Goal: Communication & Community: Answer question/provide support

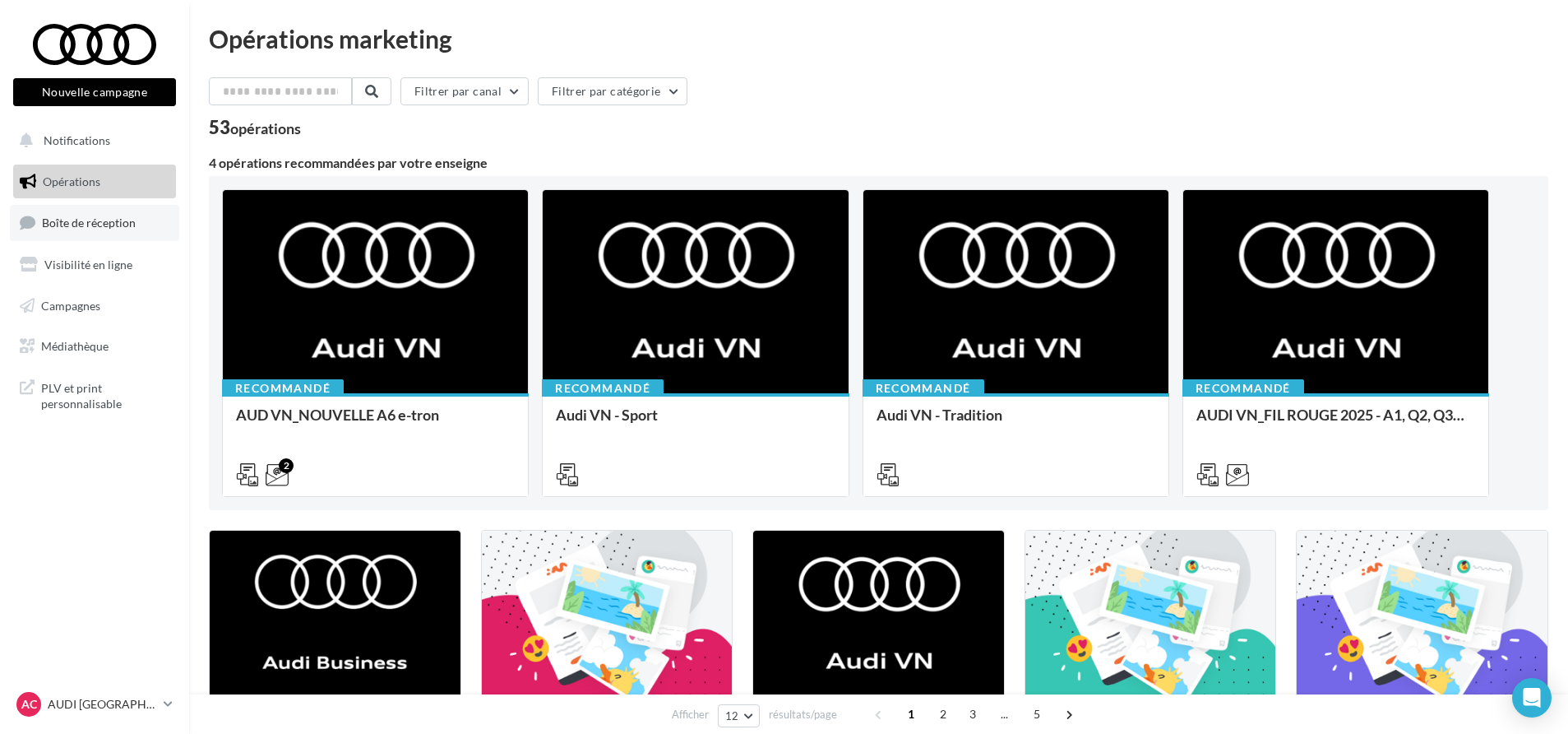
click at [128, 233] on link "Boîte de réception" at bounding box center [94, 222] width 169 height 35
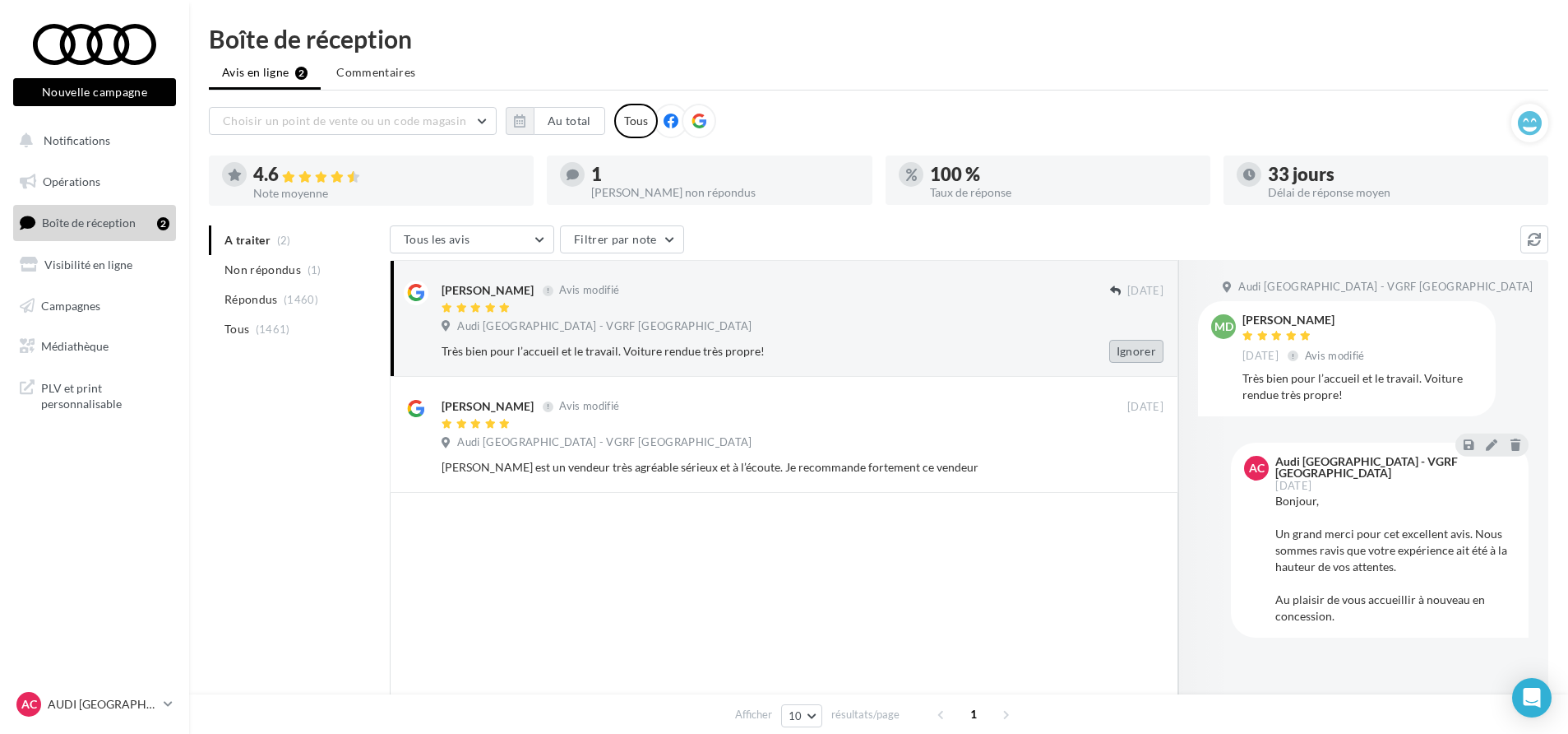
click at [1145, 350] on button "Ignorer" at bounding box center [1136, 350] width 54 height 23
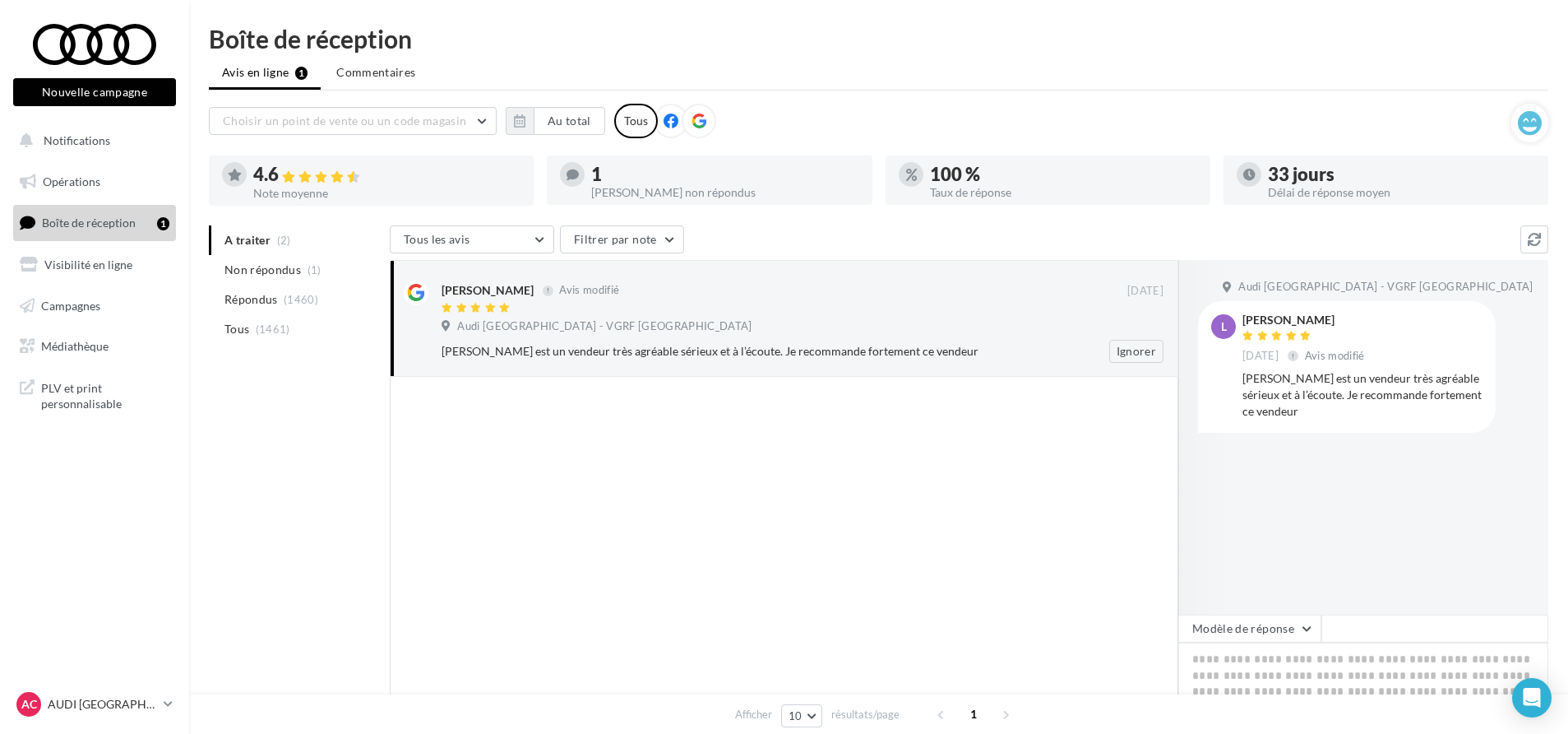
click at [968, 354] on div "Mickael Monnier est un vendeur très agréable sérieux et à l’écoute. Je recomman…" at bounding box center [749, 351] width 615 height 16
click at [1267, 662] on textarea at bounding box center [1363, 693] width 370 height 102
paste textarea "**********"
type textarea "**********"
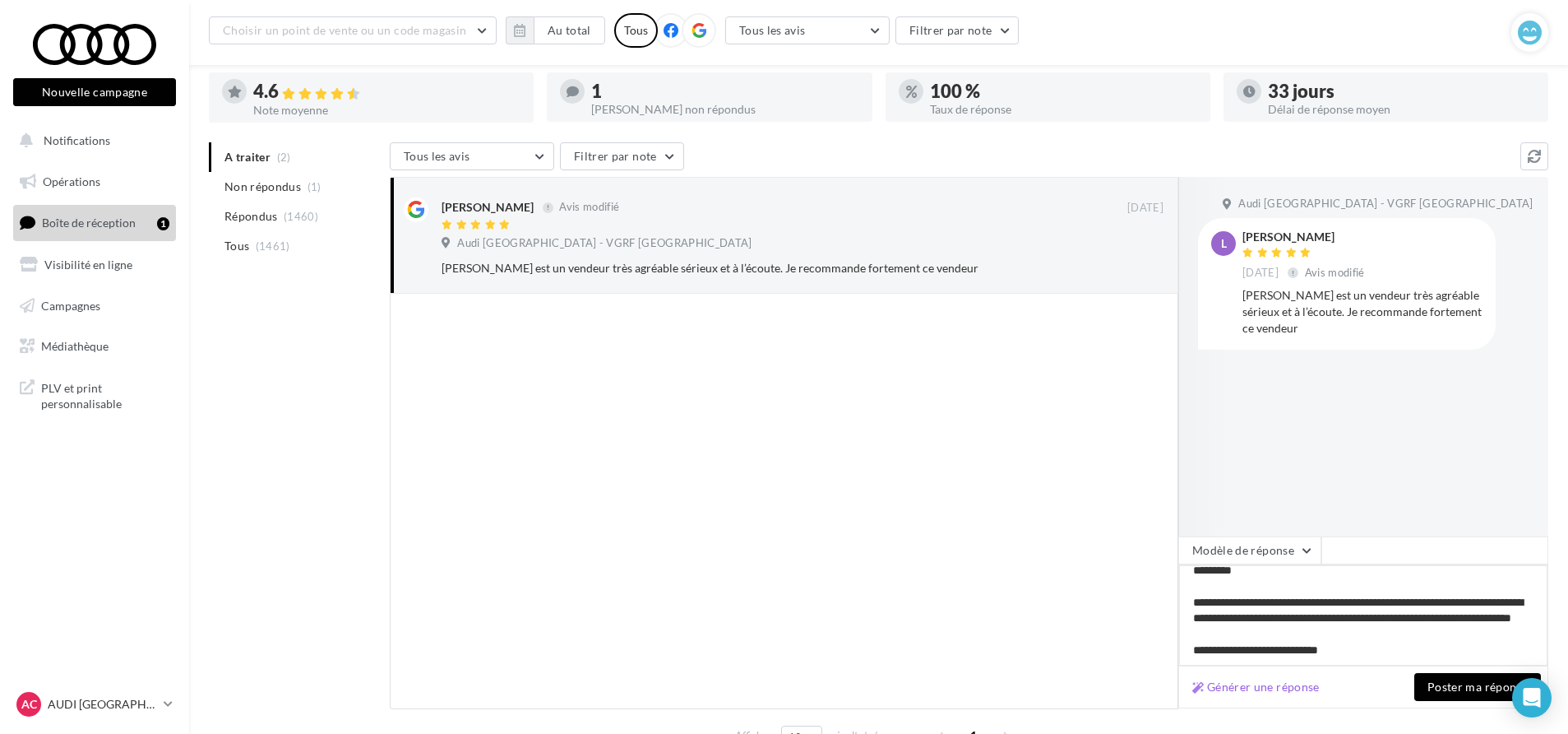
scroll to position [170, 0]
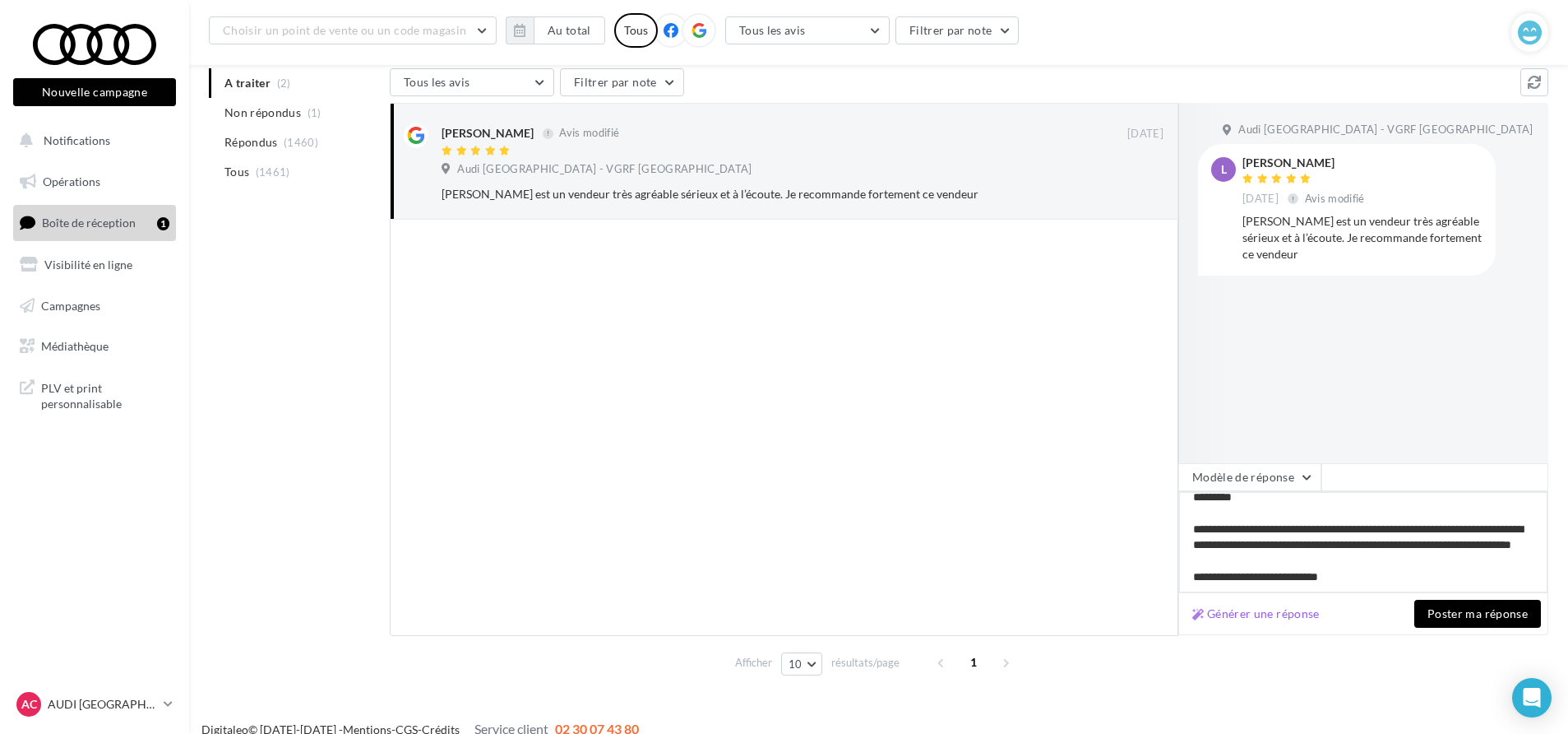
type textarea "**********"
click at [1448, 619] on button "Poster ma réponse" at bounding box center [1478, 614] width 127 height 28
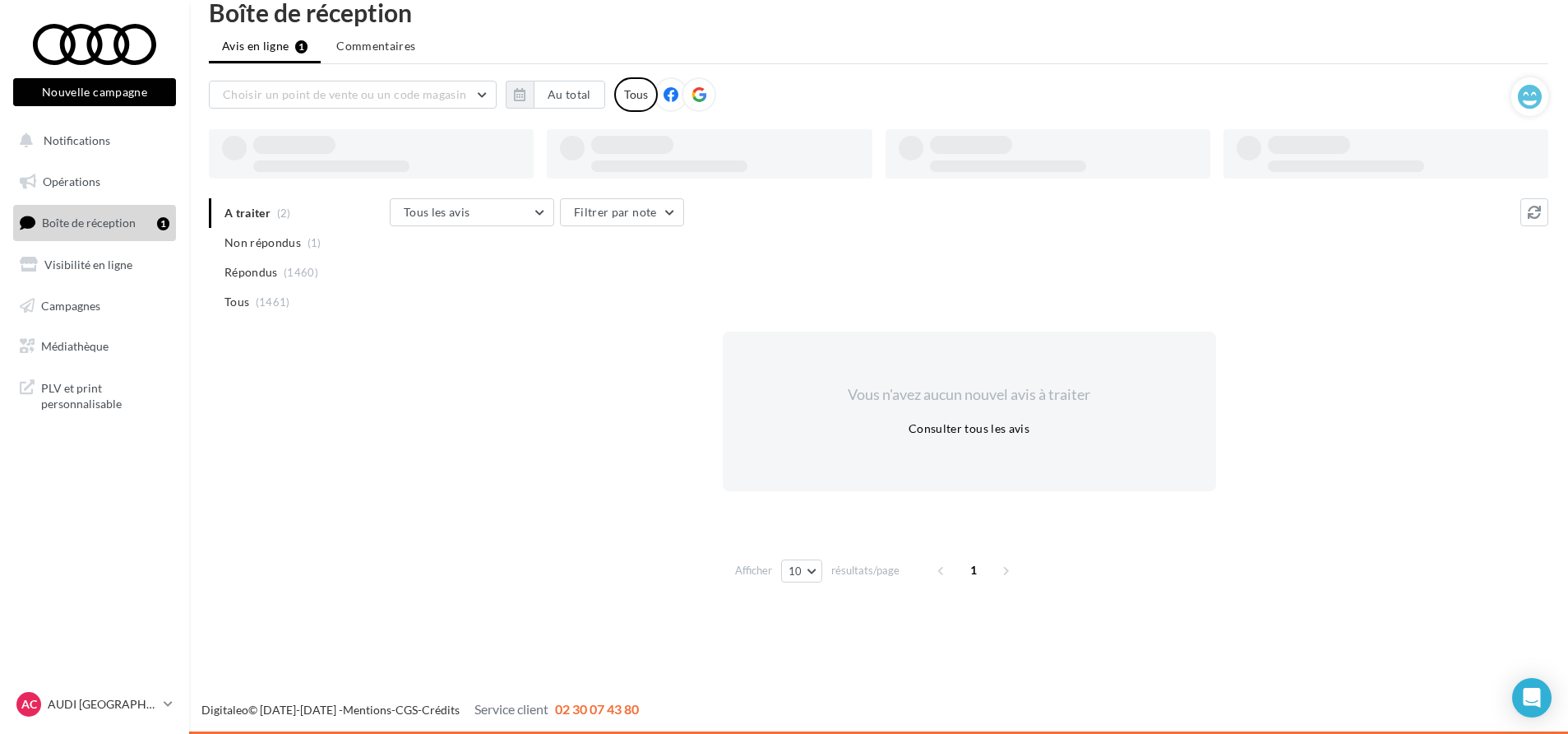
scroll to position [26, 0]
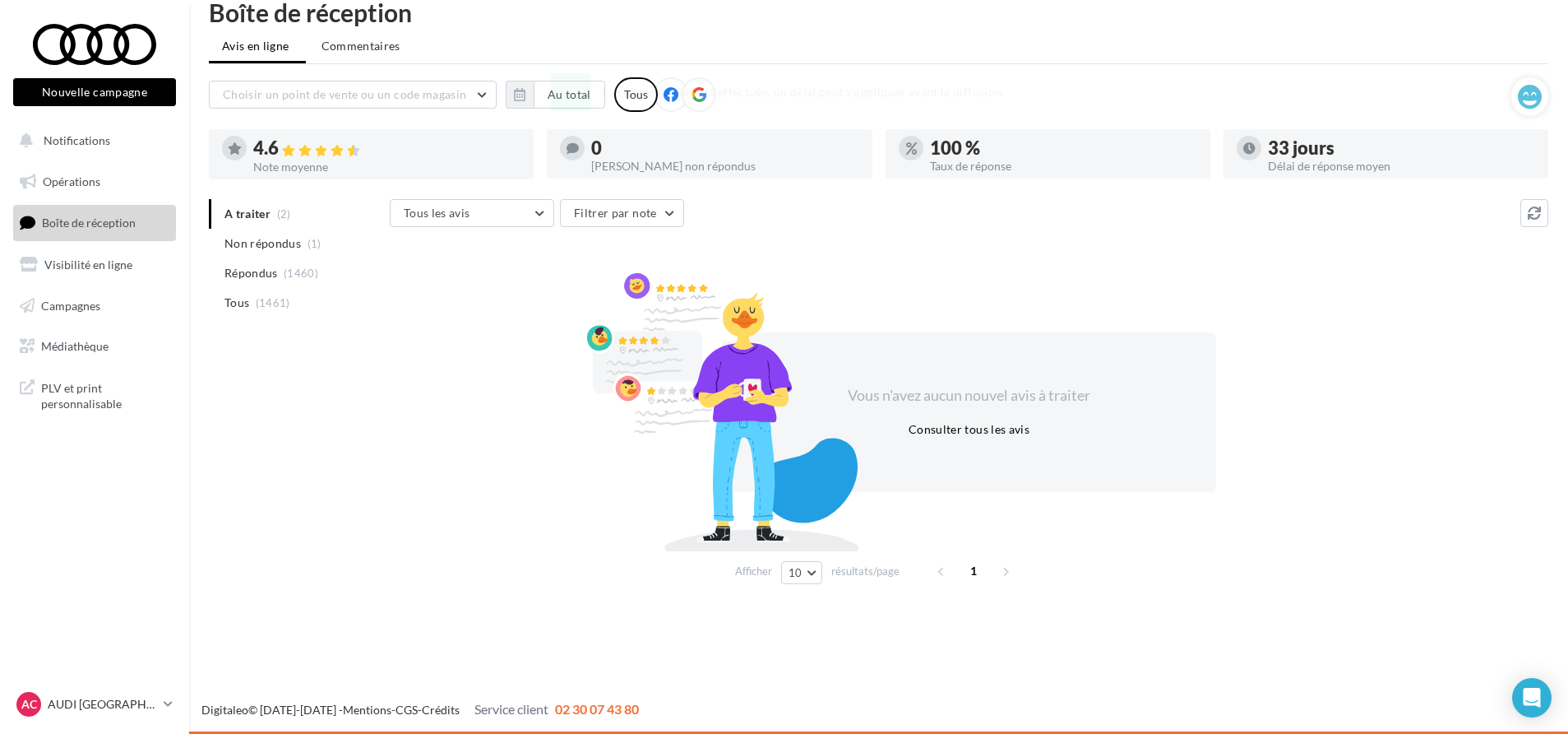
click at [295, 393] on div "A traiter (2) Non répondus (1) Répondus (1460) Tous (1461) Tous les avis Tous l…" at bounding box center [879, 395] width 1339 height 392
click at [366, 434] on div "A traiter (2) Non répondus (1) Répondus (1460) Tous (1461) Tous les avis Tous l…" at bounding box center [879, 395] width 1339 height 392
click at [313, 238] on span "(1)" at bounding box center [314, 243] width 14 height 14
click at [280, 216] on span "(2)" at bounding box center [283, 214] width 14 height 14
click at [109, 708] on p "AUDI [GEOGRAPHIC_DATA]" at bounding box center [102, 704] width 109 height 16
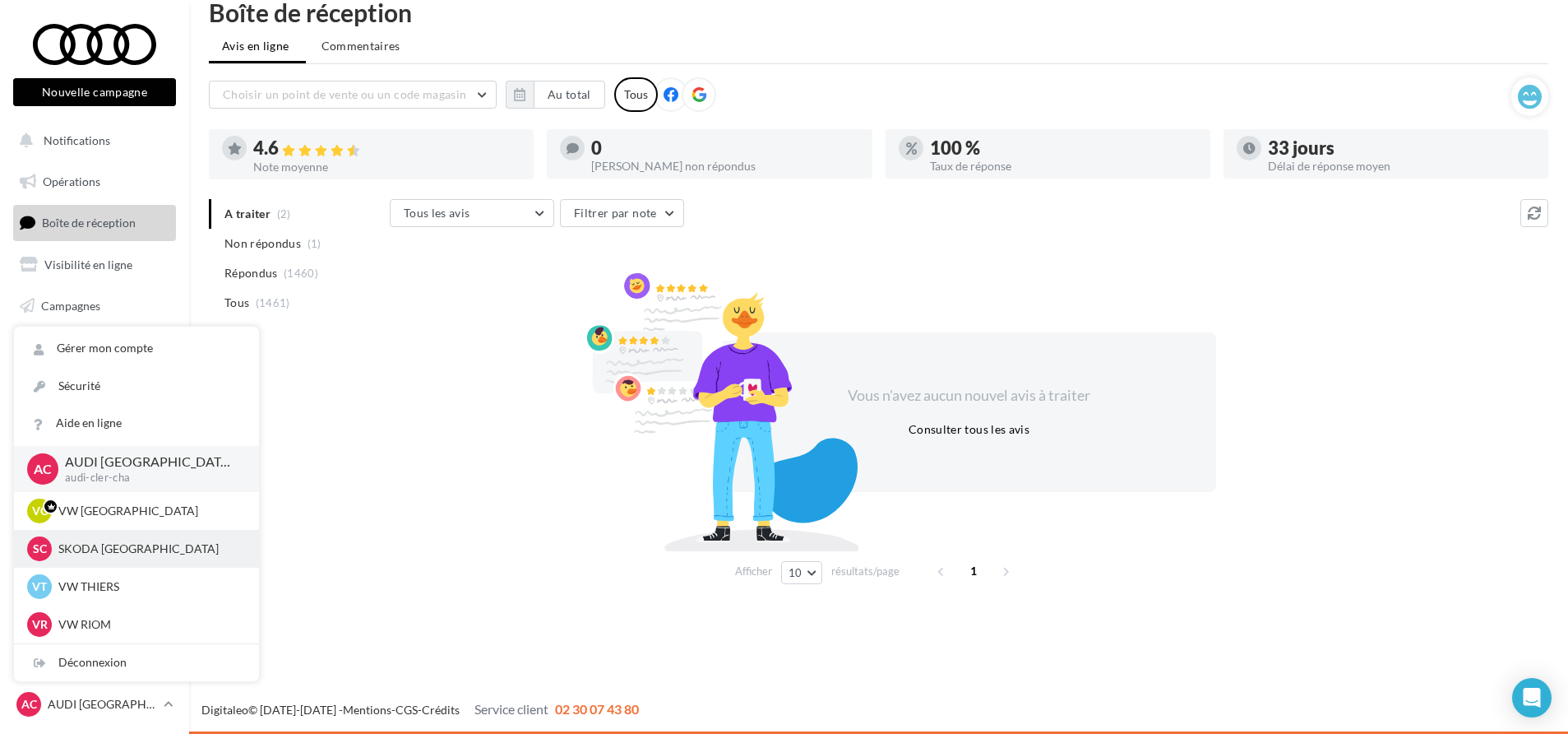
click at [176, 545] on p "SKODA CLERMONT-FERRAND" at bounding box center [149, 548] width 181 height 16
